Goal: Task Accomplishment & Management: Manage account settings

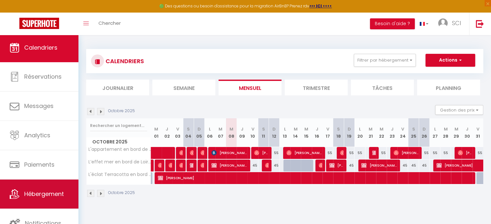
click at [48, 198] on link "Hébergement" at bounding box center [39, 194] width 78 height 29
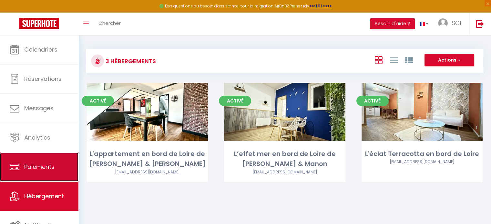
click at [44, 169] on span "Paiements" at bounding box center [39, 167] width 30 height 8
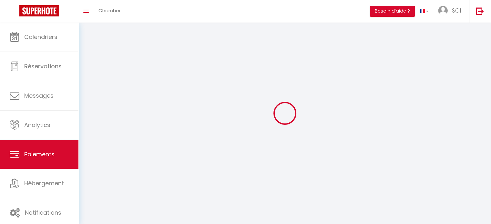
select select "2"
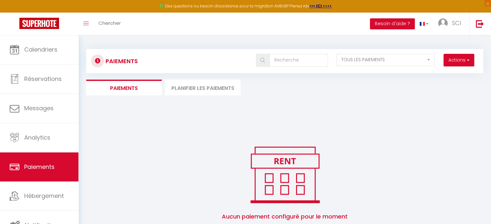
click at [226, 89] on li "Planifier les paiements" at bounding box center [202, 88] width 75 height 16
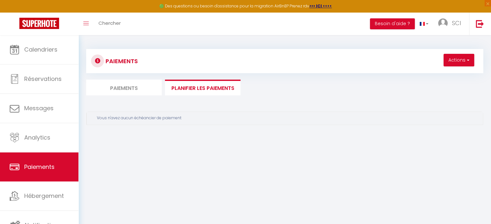
click at [143, 118] on div "Vous n'avez aucun échéancier de paiement" at bounding box center [287, 118] width 380 height 6
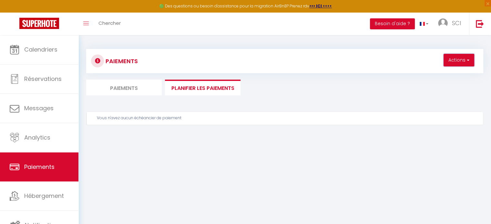
click at [445, 64] on button "Actions" at bounding box center [458, 60] width 31 height 13
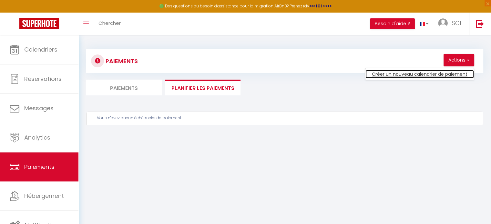
click at [428, 76] on link "Créer un nouveau calendrier de paiement" at bounding box center [419, 74] width 108 height 8
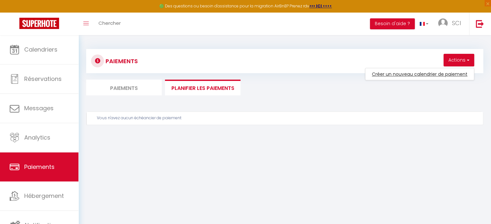
select select "1"
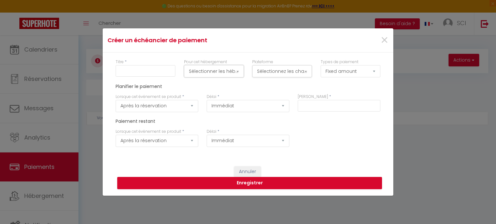
click at [222, 75] on button "Sélectionner les hébergements" at bounding box center [214, 71] width 60 height 12
click at [261, 72] on button "Sélectionnez les chaînes" at bounding box center [282, 71] width 60 height 12
click at [332, 108] on input "text" at bounding box center [338, 106] width 83 height 12
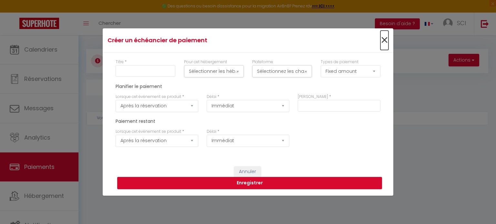
click at [382, 40] on span "×" at bounding box center [384, 40] width 8 height 19
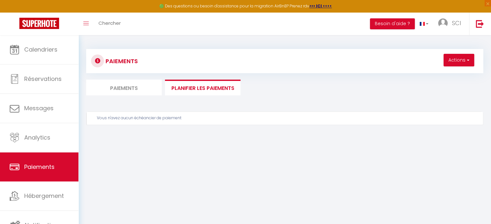
click at [118, 85] on li "Paiements" at bounding box center [123, 88] width 75 height 16
select select "2"
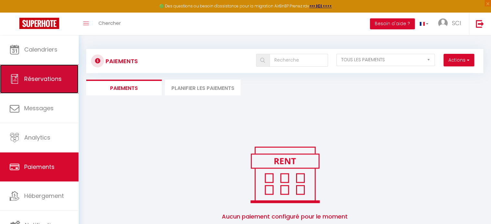
click at [53, 77] on span "Réservations" at bounding box center [42, 79] width 37 height 8
select select "not_cancelled"
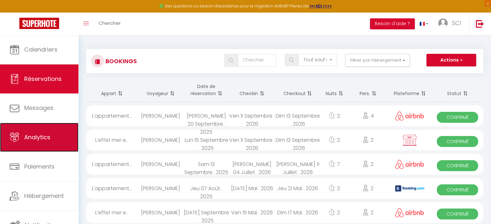
click at [38, 145] on link "Analytics" at bounding box center [39, 137] width 78 height 29
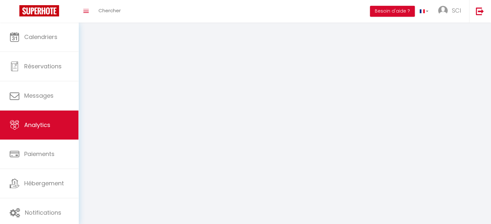
select select "2025"
select select "10"
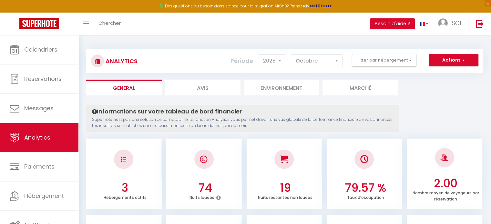
click at [344, 86] on li "Marché" at bounding box center [359, 88] width 75 height 16
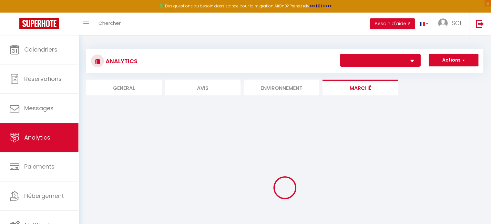
select select "74905"
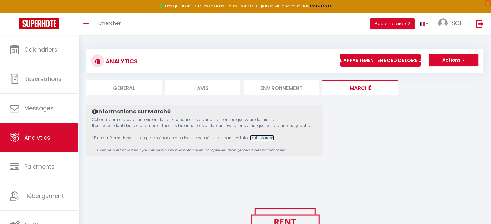
click at [267, 139] on link "l'outil Marché" at bounding box center [261, 137] width 25 height 5
click at [190, 92] on li "Avis" at bounding box center [202, 88] width 75 height 16
select select "2025"
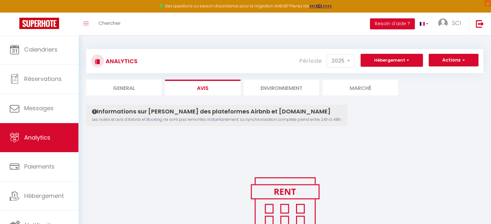
click at [272, 89] on li "Environnement" at bounding box center [281, 88] width 75 height 16
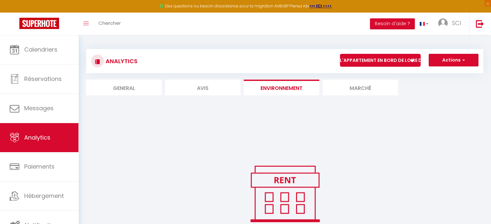
click at [210, 94] on li "Avis" at bounding box center [202, 88] width 75 height 16
select select "2025"
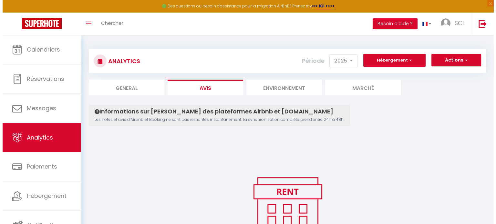
scroll to position [60, 0]
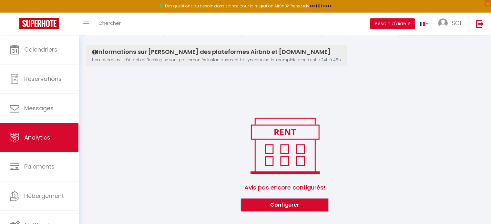
click at [295, 206] on button "Configurer" at bounding box center [284, 205] width 87 height 13
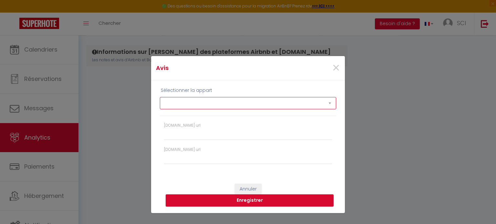
click at [239, 101] on select "L'appartement en bord de Loire de [PERSON_NAME] & Manon L’effet mer en bord de …" at bounding box center [248, 103] width 176 height 12
select select "74905"
click at [160, 97] on select "L'appartement en bord de Loire de [PERSON_NAME] & Manon L’effet mer en bord de …" at bounding box center [248, 103] width 176 height 12
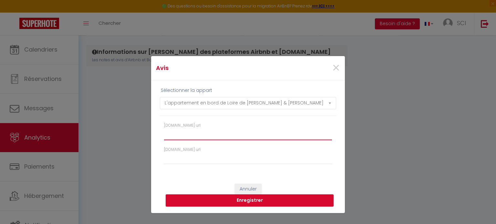
click at [218, 140] on input "[DOMAIN_NAME] url" at bounding box center [248, 135] width 168 height 12
paste input "[DOMAIN_NAME][URL][PERSON_NAME][PERSON_NAME]"
type input "[DOMAIN_NAME][URL][PERSON_NAME][PERSON_NAME]"
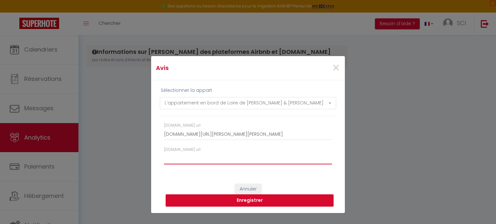
click at [175, 161] on input "[DOMAIN_NAME] url" at bounding box center [248, 159] width 168 height 12
paste input "[URL][DOMAIN_NAME]"
type input "[URL][DOMAIN_NAME]"
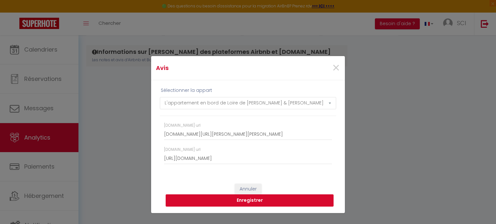
click at [248, 201] on button "Enregistrer" at bounding box center [249, 201] width 168 height 12
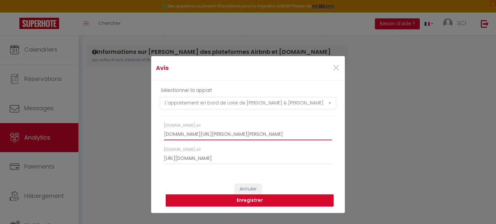
scroll to position [0, 60]
click at [222, 132] on input "[DOMAIN_NAME][URL][PERSON_NAME][PERSON_NAME]" at bounding box center [248, 135] width 168 height 12
click at [186, 138] on input "[DOMAIN_NAME][URL][PERSON_NAME][PERSON_NAME]" at bounding box center [248, 135] width 168 height 12
drag, startPoint x: 164, startPoint y: 136, endPoint x: 426, endPoint y: 140, distance: 262.0
click at [426, 140] on div "Avis × Sélectionner la appart L'appartement en bord de Loire de [PERSON_NAME] &…" at bounding box center [248, 112] width 496 height 224
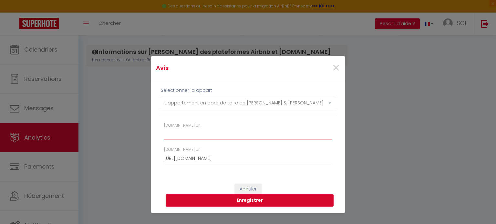
scroll to position [0, 0]
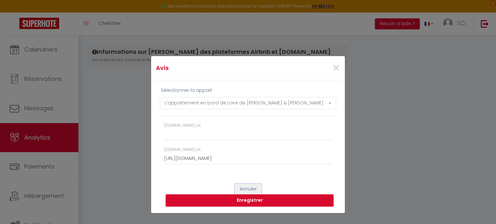
click at [245, 187] on button "Annuler" at bounding box center [248, 189] width 27 height 11
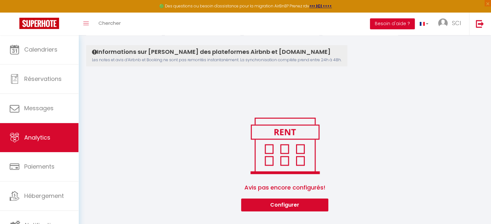
click at [392, 20] on button "Besoin d'aide ?" at bounding box center [392, 23] width 45 height 11
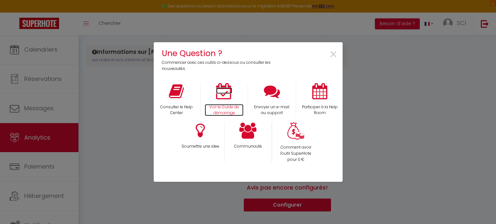
click at [224, 104] on p "Voir le Guide de démarrage" at bounding box center [224, 110] width 39 height 12
click at [336, 51] on span "×" at bounding box center [333, 55] width 9 height 20
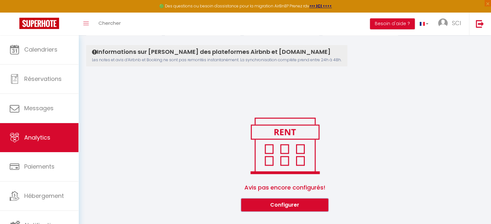
click at [270, 209] on button "Configurer" at bounding box center [284, 205] width 87 height 13
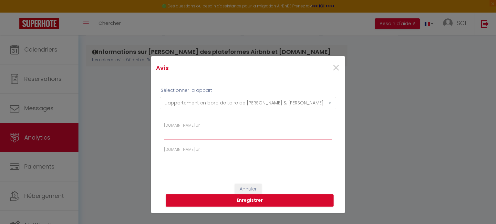
click at [197, 137] on input "[DOMAIN_NAME] url" at bounding box center [248, 135] width 168 height 12
paste input "[URL][DOMAIN_NAME][PERSON_NAME][PERSON_NAME]"
type input "[URL][DOMAIN_NAME][PERSON_NAME][PERSON_NAME]"
type input "[URL][DOMAIN_NAME]"
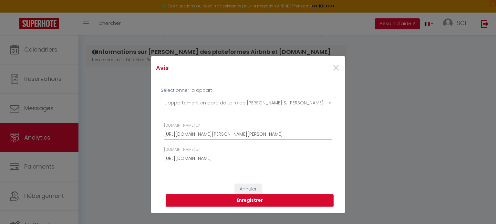
click at [197, 137] on input "[URL][DOMAIN_NAME][PERSON_NAME][PERSON_NAME]" at bounding box center [248, 135] width 168 height 12
type input "[URL][DOMAIN_NAME][PERSON_NAME][PERSON_NAME]"
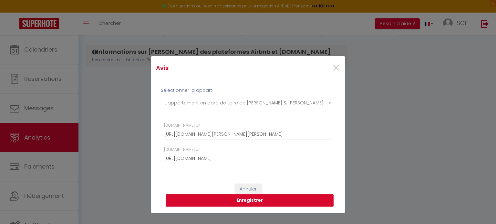
click at [247, 201] on button "Enregistrer" at bounding box center [249, 201] width 168 height 12
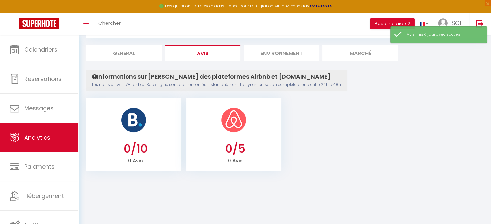
scroll to position [0, 0]
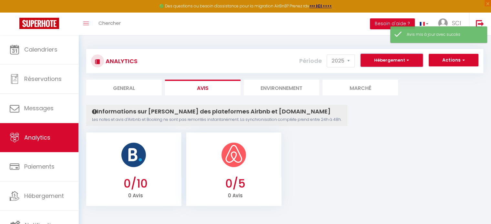
click at [403, 62] on button "Hébergement" at bounding box center [391, 60] width 62 height 13
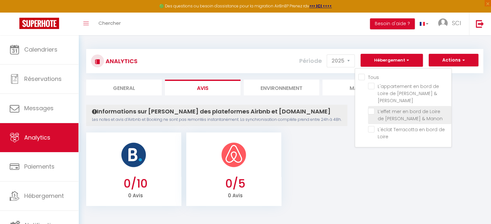
click at [371, 108] on Manon "L’effet mer en bord de Loire de [PERSON_NAME] & Manon" at bounding box center [409, 111] width 83 height 6
checkbox Manon "true"
checkbox Manon "false"
checkbox Loire "false"
checkbox Manon "false"
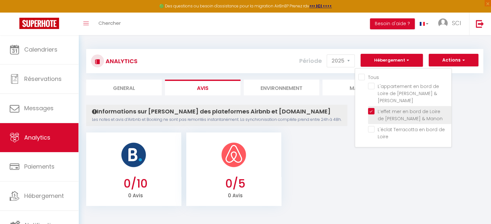
checkbox Loire "false"
click at [366, 187] on ul "0/10 0 Avis 0/5 0 Avis" at bounding box center [284, 168] width 397 height 75
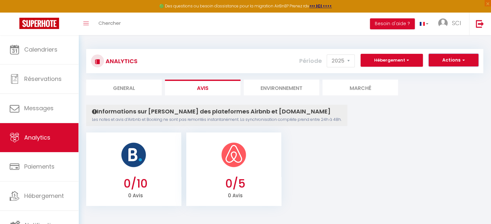
click at [463, 62] on span "button" at bounding box center [462, 60] width 4 height 6
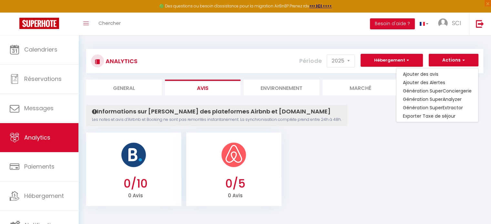
click at [379, 171] on ul "0/10 0 Avis 0/5 0 Avis" at bounding box center [284, 168] width 397 height 75
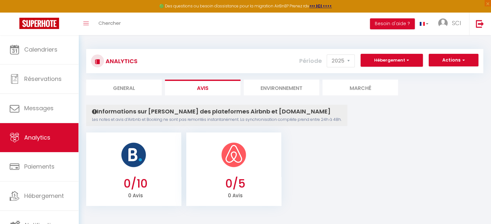
click at [131, 88] on li "General" at bounding box center [123, 88] width 75 height 16
select select "2025"
select select "10"
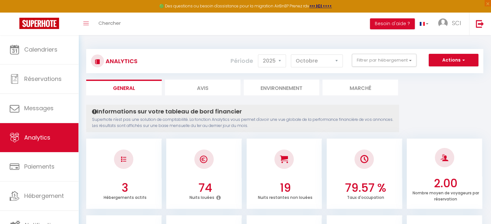
click at [208, 94] on li "Avis" at bounding box center [202, 88] width 75 height 16
select select "2025"
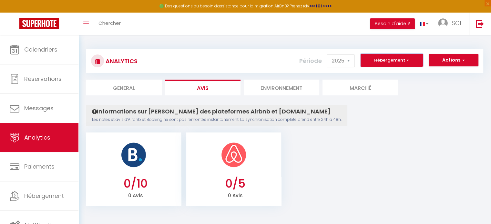
click at [383, 64] on button "Hébergement" at bounding box center [391, 60] width 62 height 13
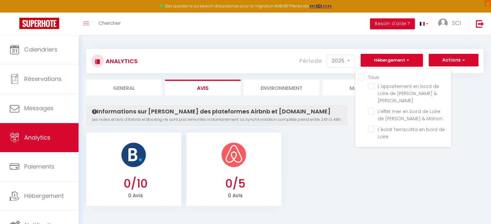
click at [362, 78] on input "Tous" at bounding box center [404, 77] width 93 height 6
checkbox input "true"
checkbox Manon "true"
checkbox Loire "true"
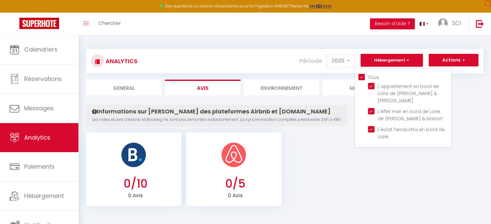
click at [362, 78] on input "Tous" at bounding box center [404, 77] width 93 height 6
checkbox input "false"
checkbox Manon "false"
checkbox Loire "false"
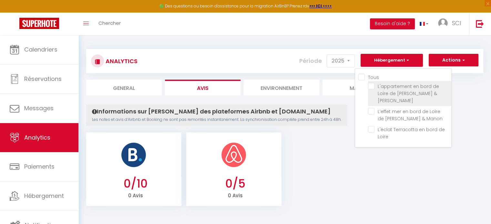
click at [374, 87] on Manon "L'appartement en bord de Loire de [PERSON_NAME] & [PERSON_NAME]" at bounding box center [409, 86] width 83 height 6
checkbox Manon "false"
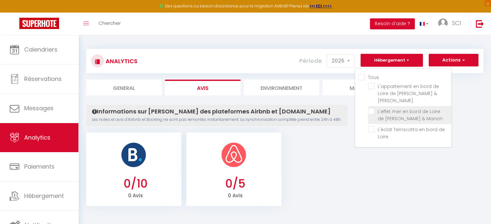
click at [371, 108] on Manon "L’effet mer en bord de Loire de [PERSON_NAME] & Manon" at bounding box center [409, 111] width 83 height 6
checkbox Manon "false"
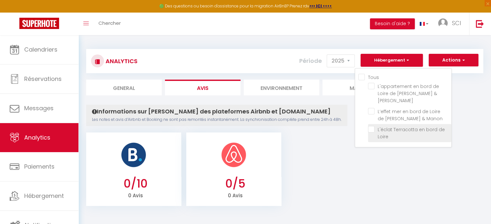
click at [370, 126] on Loire "L'éclat Terracotta en bord de Loire" at bounding box center [409, 129] width 83 height 6
checkbox Loire "false"
click at [446, 60] on button "Actions" at bounding box center [453, 60] width 50 height 13
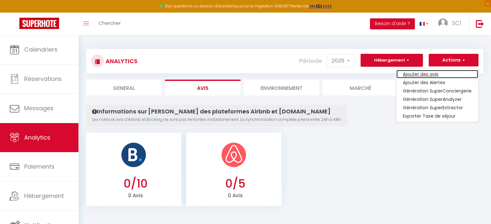
click at [433, 74] on link "Ajouter des avis" at bounding box center [437, 74] width 82 height 8
select select "74905"
type input "[URL][DOMAIN_NAME][PERSON_NAME][PERSON_NAME]"
type input "[URL][DOMAIN_NAME]"
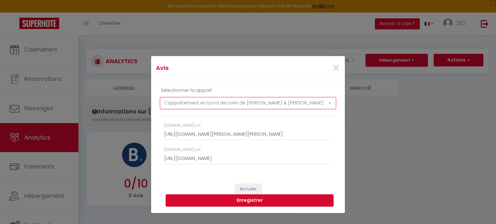
click at [300, 108] on select "L'appartement en bord de Loire de [PERSON_NAME] & Manon L’effet mer en bord de …" at bounding box center [248, 103] width 176 height 12
select select "74906"
click at [160, 97] on select "L'appartement en bord de Loire de [PERSON_NAME] & Manon L’effet mer en bord de …" at bounding box center [248, 103] width 176 height 12
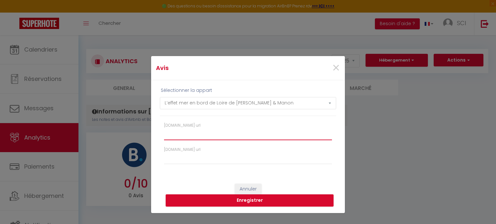
click at [226, 136] on input "[DOMAIN_NAME] url" at bounding box center [248, 135] width 168 height 12
paste input "[URL][DOMAIN_NAME]"
type input "[URL][DOMAIN_NAME]"
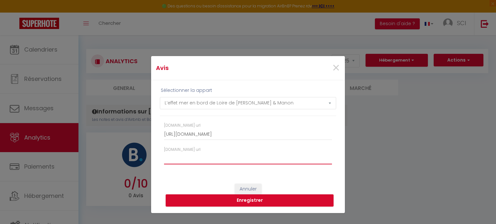
click at [210, 159] on input "[DOMAIN_NAME] url" at bounding box center [248, 159] width 168 height 12
paste input "[DOMAIN_NAME][URL]"
click at [248, 199] on button "Enregistrer" at bounding box center [249, 201] width 168 height 12
click at [258, 157] on input "[DOMAIN_NAME][URL]" at bounding box center [248, 159] width 168 height 12
drag, startPoint x: 261, startPoint y: 160, endPoint x: 145, endPoint y: 156, distance: 116.2
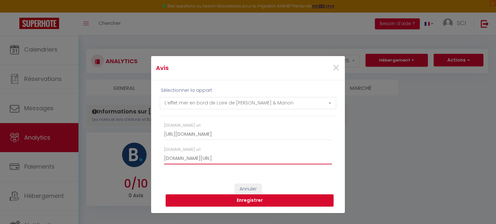
click at [145, 156] on div "Avis × Sélectionner la appart L'appartement en bord de Loire de [PERSON_NAME] &…" at bounding box center [248, 112] width 496 height 224
paste input "[URL][DOMAIN_NAME]"
type input "[URL][DOMAIN_NAME]"
click at [245, 201] on button "Enregistrer" at bounding box center [249, 201] width 168 height 12
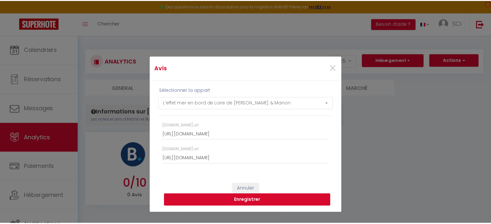
scroll to position [0, 0]
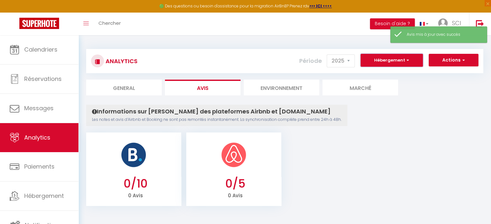
click at [378, 64] on button "Hébergement" at bounding box center [391, 60] width 62 height 13
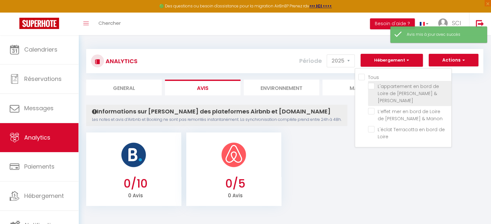
click at [369, 87] on Manon "L'appartement en bord de Loire de [PERSON_NAME] & [PERSON_NAME]" at bounding box center [409, 86] width 83 height 6
checkbox Manon "false"
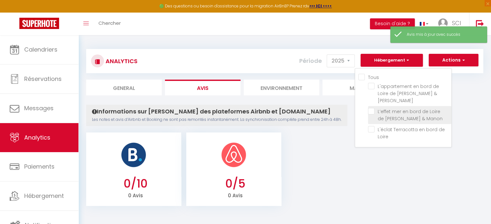
click at [370, 108] on Manon "L’effet mer en bord de Loire de [PERSON_NAME] & Manon" at bounding box center [409, 111] width 83 height 6
checkbox Manon "false"
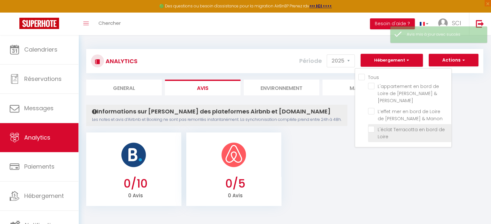
click at [370, 126] on Loire "L'éclat Terracotta en bord de Loire" at bounding box center [409, 129] width 83 height 6
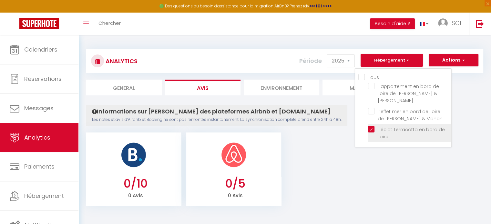
click at [370, 126] on Loire "L'éclat Terracotta en bord de Loire" at bounding box center [409, 129] width 83 height 6
checkbox Loire "false"
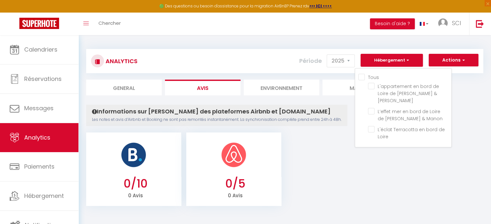
click at [468, 98] on div "Analytics Actions Ajouter des avis Ajouter des Alertes Génération SuperConcierg…" at bounding box center [284, 124] width 397 height 163
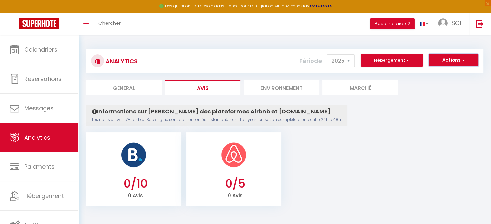
click at [459, 60] on button "Actions" at bounding box center [453, 60] width 50 height 13
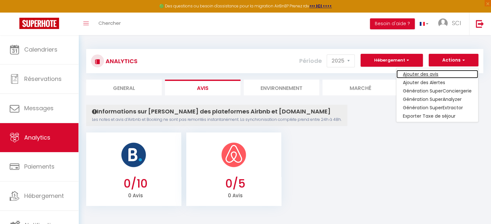
click at [431, 76] on link "Ajouter des avis" at bounding box center [437, 74] width 82 height 8
select select "74905"
type input "[URL][DOMAIN_NAME][PERSON_NAME][PERSON_NAME]"
type input "[URL][DOMAIN_NAME]"
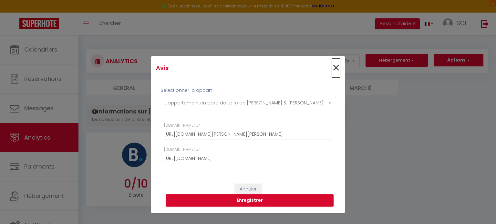
click at [334, 67] on span "×" at bounding box center [336, 67] width 8 height 19
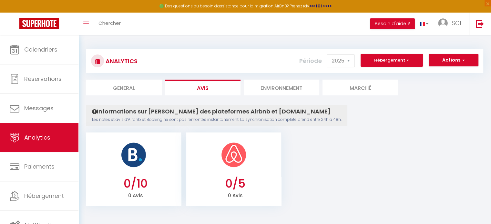
click at [293, 87] on li "Environnement" at bounding box center [281, 88] width 75 height 16
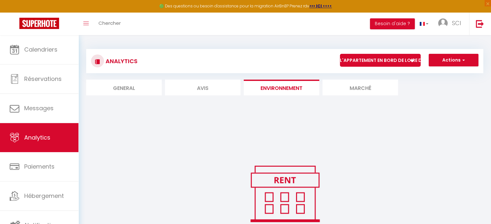
scroll to position [66, 0]
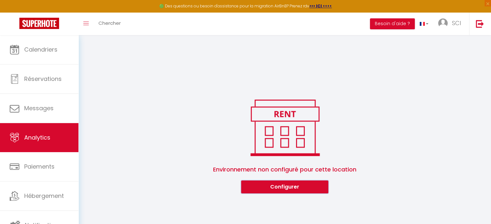
click at [275, 187] on button "Configurer" at bounding box center [284, 187] width 87 height 13
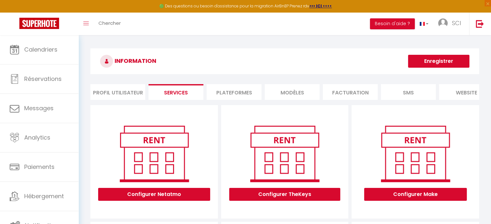
click at [412, 94] on li "SMS" at bounding box center [408, 92] width 55 height 16
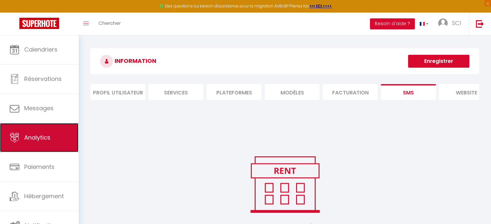
click at [48, 148] on link "Analytics" at bounding box center [39, 137] width 78 height 29
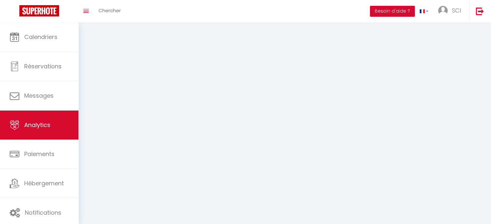
select select "2025"
select select "10"
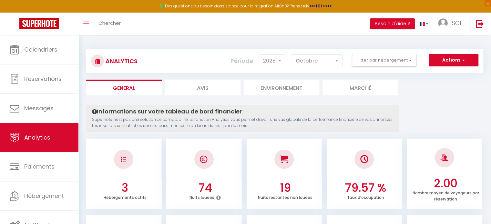
click at [284, 85] on li "Environnement" at bounding box center [281, 88] width 75 height 16
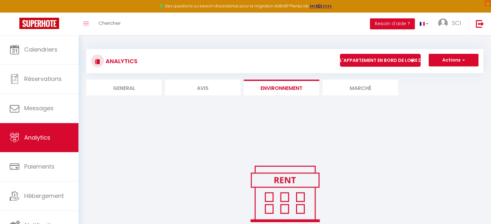
click at [371, 86] on li "Marché" at bounding box center [359, 88] width 75 height 16
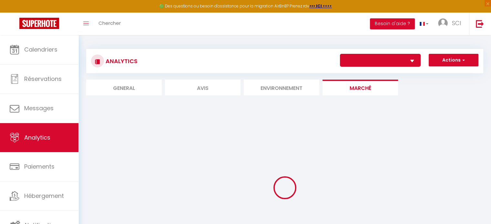
select select "74905"
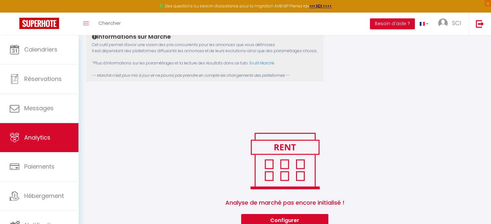
scroll to position [90, 0]
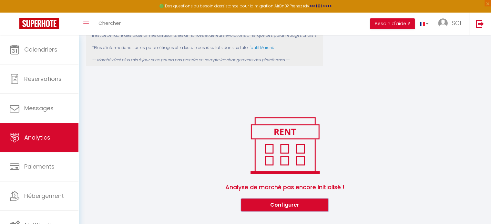
click at [304, 207] on button "Configurer" at bounding box center [284, 205] width 87 height 13
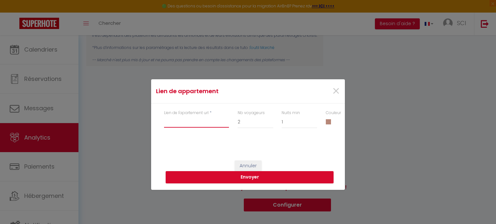
click at [202, 127] on input "Lien de l'apartement url" at bounding box center [196, 122] width 65 height 12
click at [328, 121] on span at bounding box center [327, 121] width 5 height 5
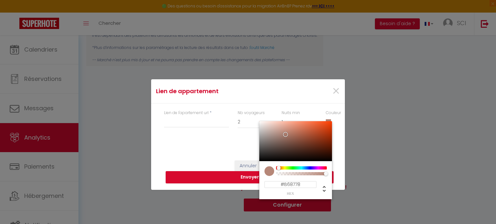
click at [218, 151] on div "Annuler Envoyer" at bounding box center [248, 165] width 194 height 49
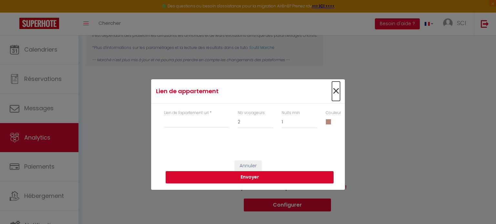
click at [336, 90] on span "×" at bounding box center [336, 91] width 8 height 19
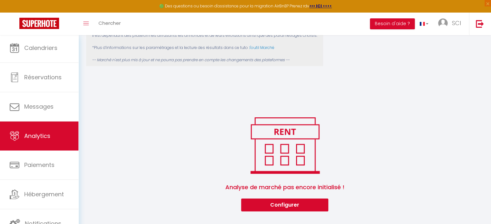
scroll to position [0, 0]
